Goal: Task Accomplishment & Management: Manage account settings

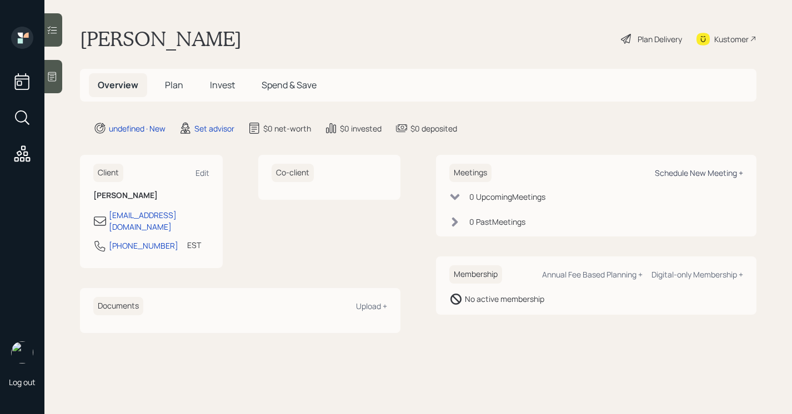
click at [667, 172] on div "Schedule New Meeting +" at bounding box center [699, 173] width 88 height 11
select select "round-[PERSON_NAME]"
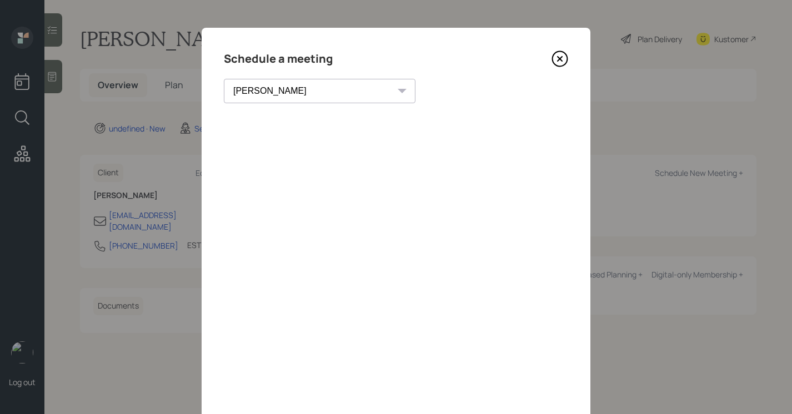
click at [546, 62] on div "Schedule a meeting" at bounding box center [396, 59] width 344 height 18
click at [555, 62] on icon at bounding box center [560, 59] width 17 height 17
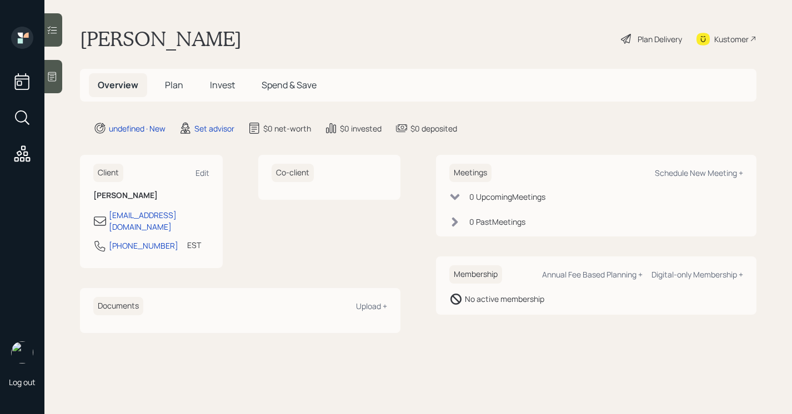
click at [68, 88] on main "[PERSON_NAME] Plan Delivery Kustomer Overview Plan Invest Spend & Save undefine…" at bounding box center [418, 207] width 748 height 414
click at [62, 87] on div at bounding box center [53, 76] width 18 height 33
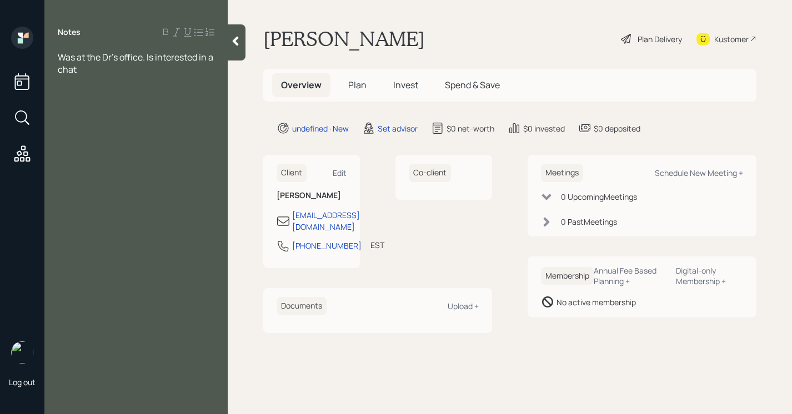
click at [233, 38] on icon at bounding box center [235, 41] width 11 height 11
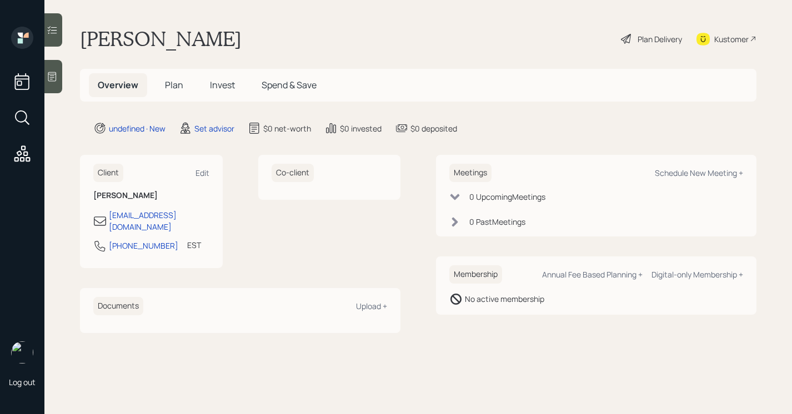
click at [58, 80] on icon at bounding box center [52, 76] width 11 height 11
